Goal: Task Accomplishment & Management: Use online tool/utility

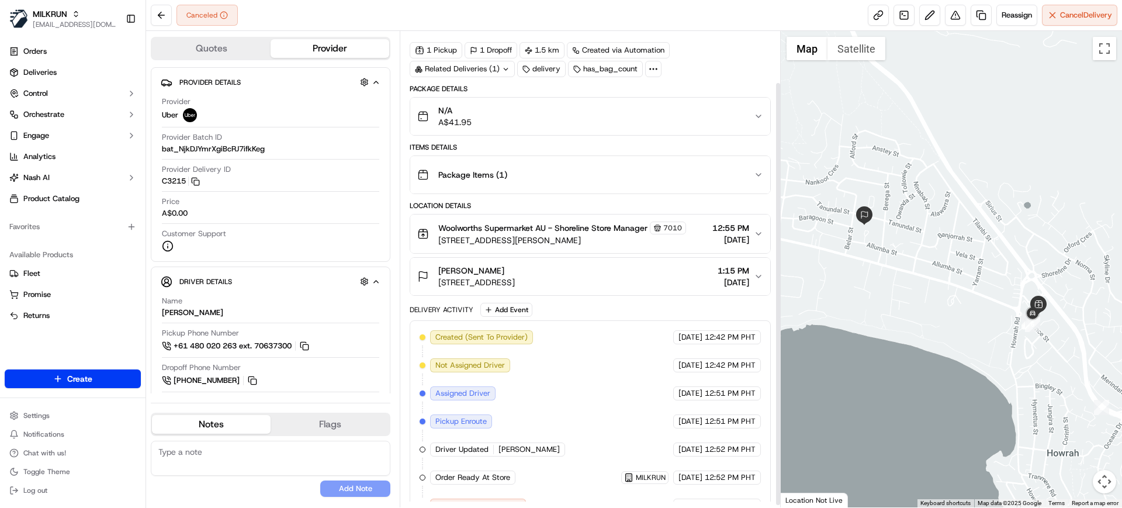
scroll to position [60, 0]
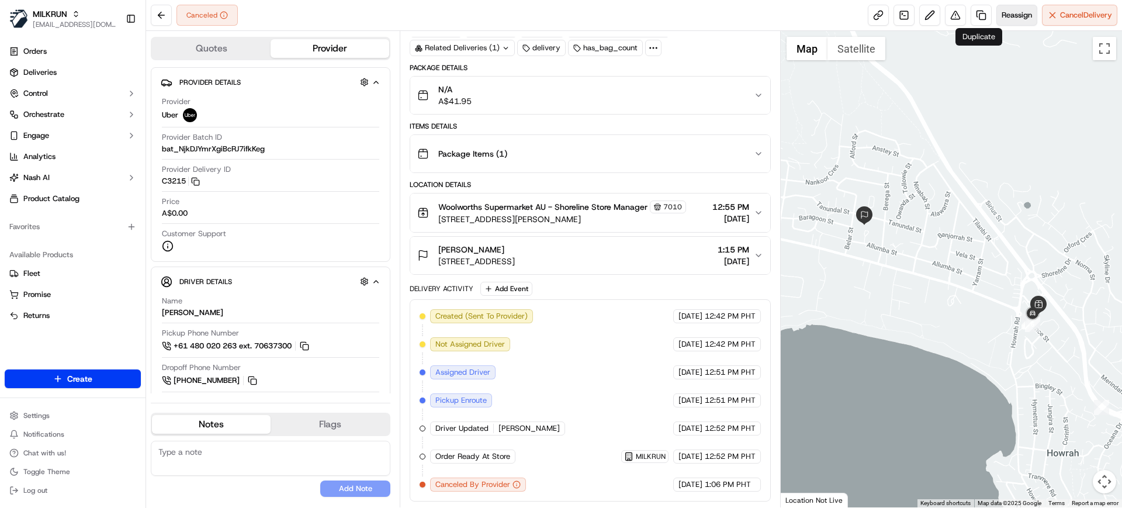
click at [1009, 17] on span "Reassign" at bounding box center [1016, 15] width 30 height 11
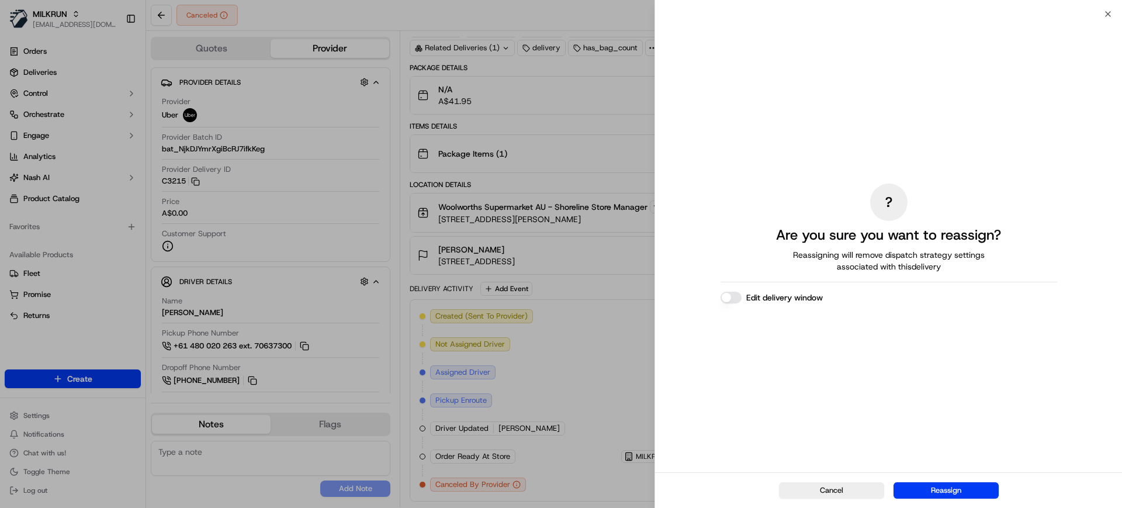
click at [957, 482] on button "Reassign" at bounding box center [945, 490] width 105 height 16
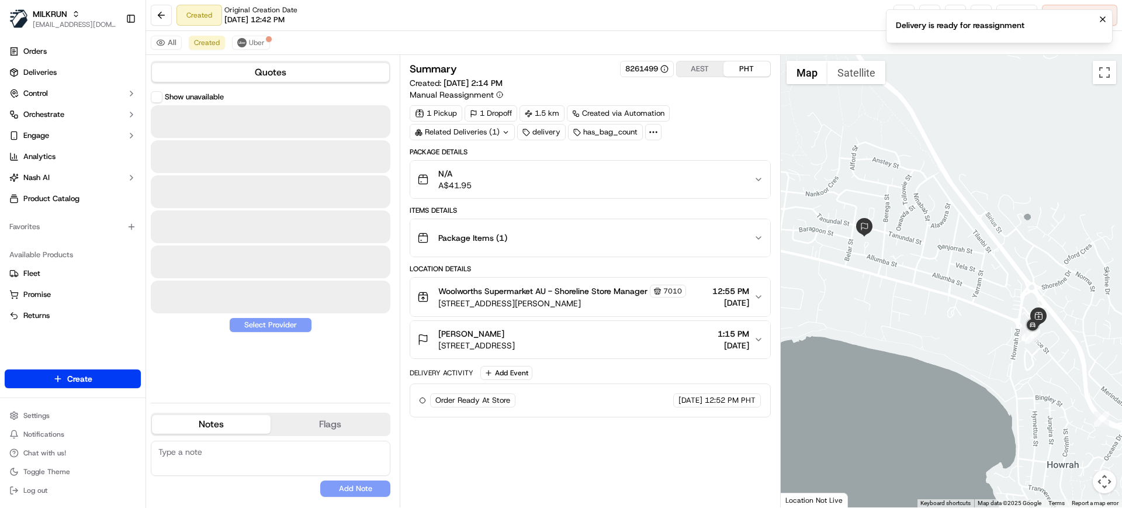
scroll to position [0, 0]
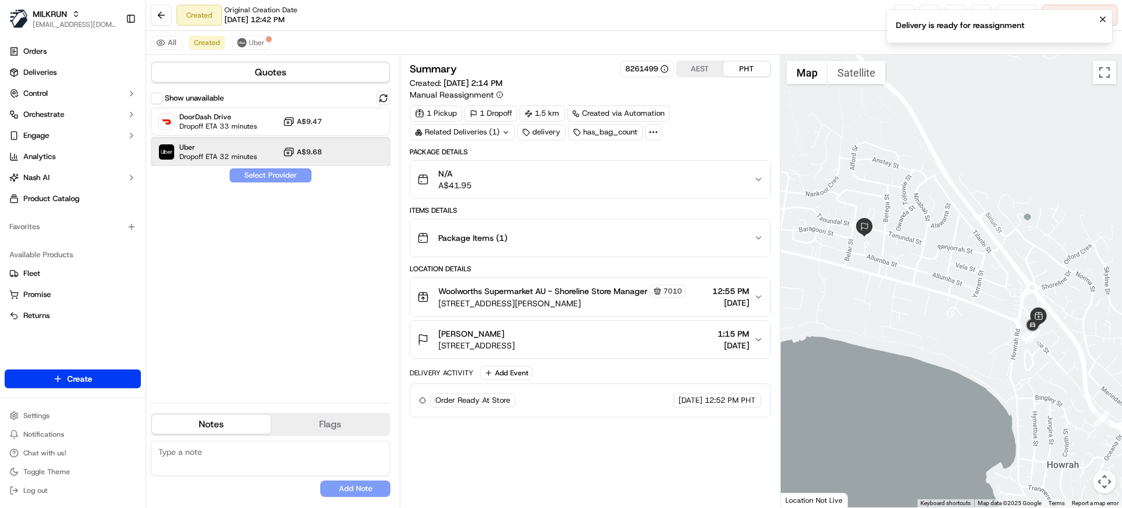
click at [226, 158] on span "Dropoff ETA 32 minutes" at bounding box center [218, 156] width 78 height 9
click at [251, 174] on button "Assign Provider" at bounding box center [270, 175] width 83 height 14
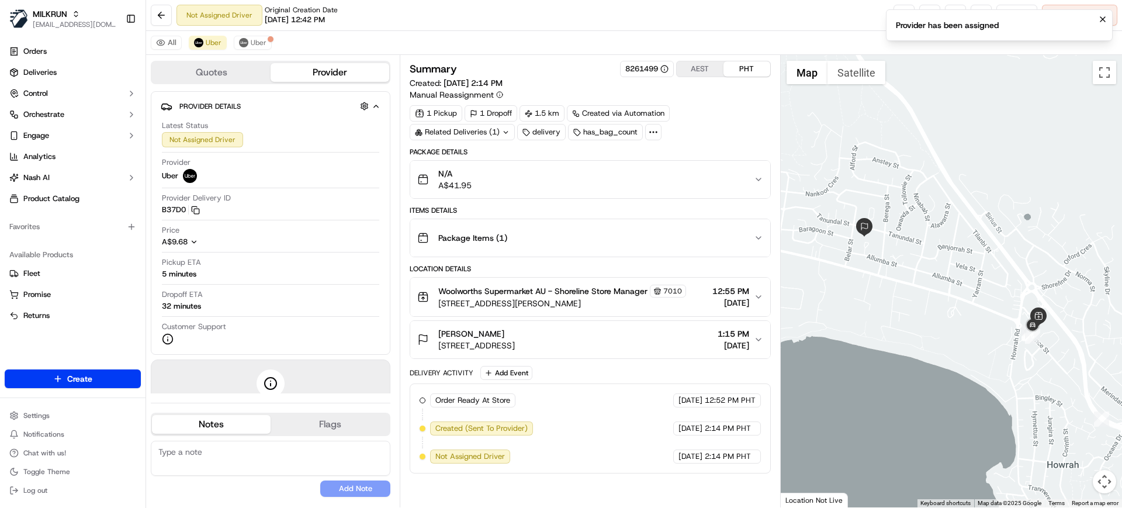
click at [492, 29] on div "Not Assigned Driver Original Creation Date 09/23/2025 12:42 PM Reassign Cancel …" at bounding box center [634, 15] width 976 height 31
click at [253, 43] on span "Uber" at bounding box center [259, 42] width 16 height 9
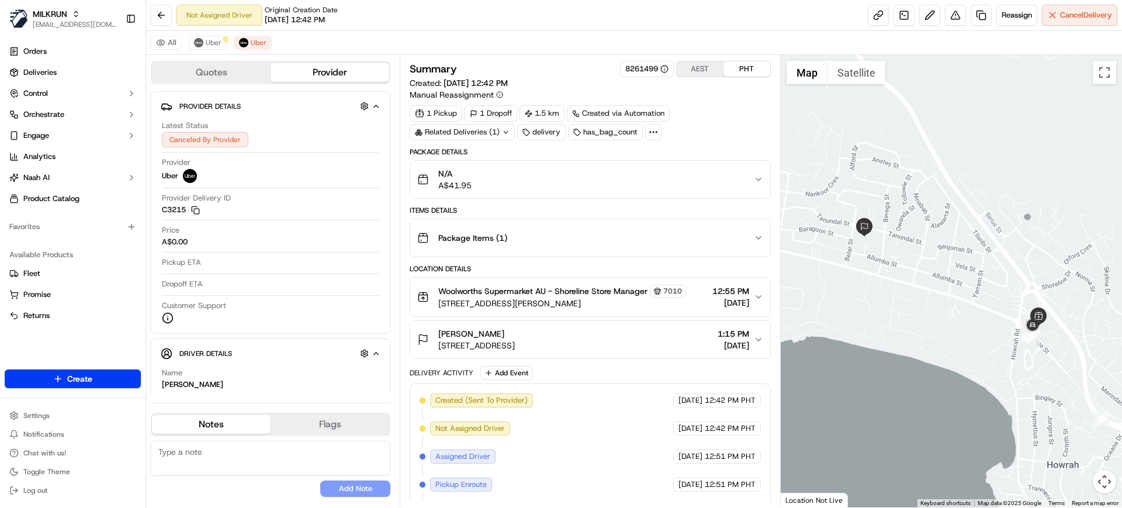
drag, startPoint x: 495, startPoint y: 336, endPoint x: 431, endPoint y: 339, distance: 64.3
click at [431, 339] on div "Felicia steed 4 Pinaroo Ct, Howrah, TAS 7018, AU" at bounding box center [466, 339] width 98 height 23
copy span "[PERSON_NAME]"
click at [30, 79] on link "Deliveries" at bounding box center [73, 72] width 136 height 19
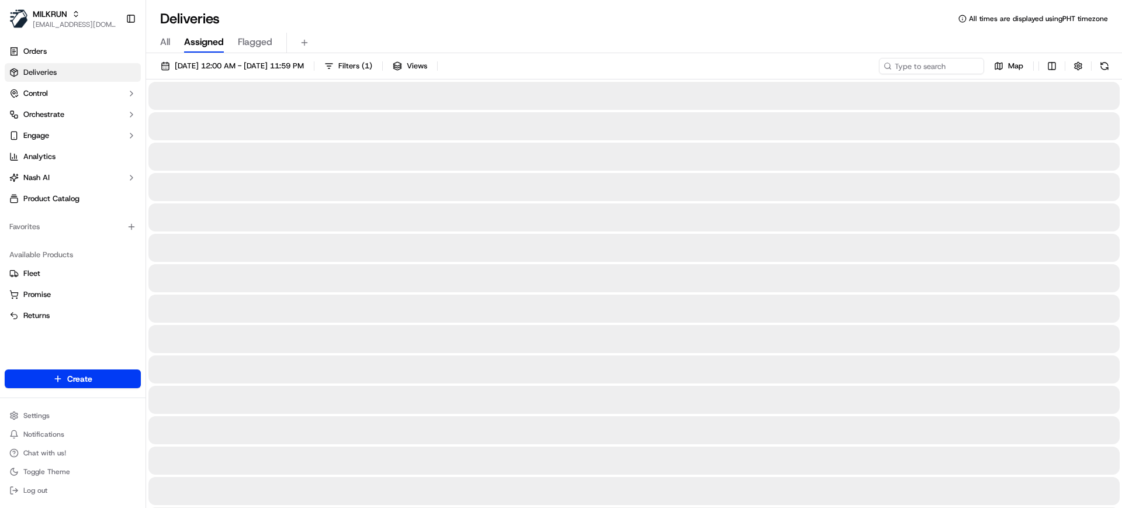
click at [176, 38] on div "All Assigned Flagged" at bounding box center [634, 43] width 976 height 20
drag, startPoint x: 163, startPoint y: 40, endPoint x: 349, endPoint y: 55, distance: 187.0
click at [166, 40] on span "All" at bounding box center [165, 42] width 10 height 14
click at [911, 70] on input at bounding box center [914, 66] width 140 height 16
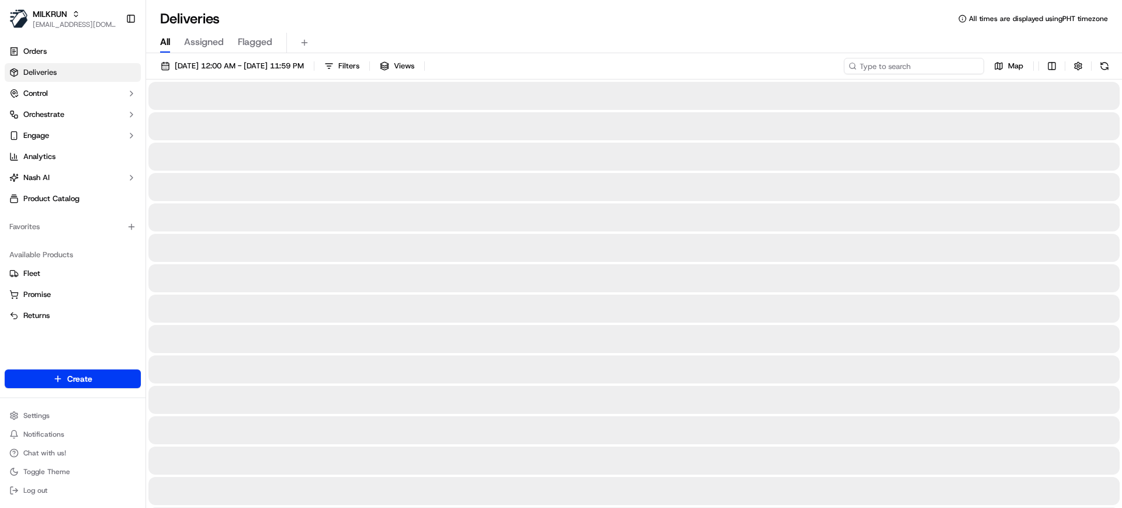
paste input "[PERSON_NAME]"
type input "[PERSON_NAME]"
